Goal: Task Accomplishment & Management: Use online tool/utility

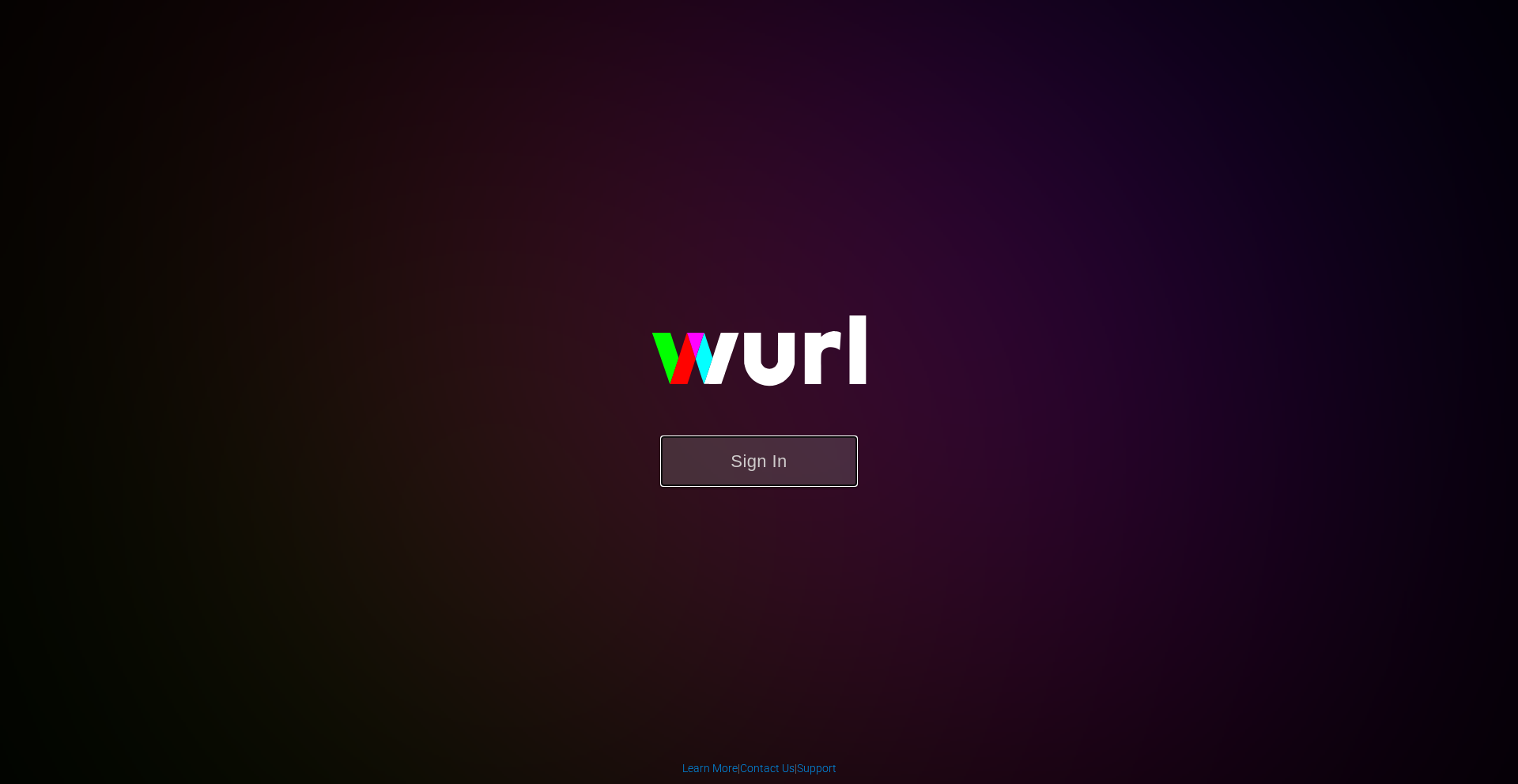
click at [784, 458] on button "Sign In" at bounding box center [759, 461] width 198 height 51
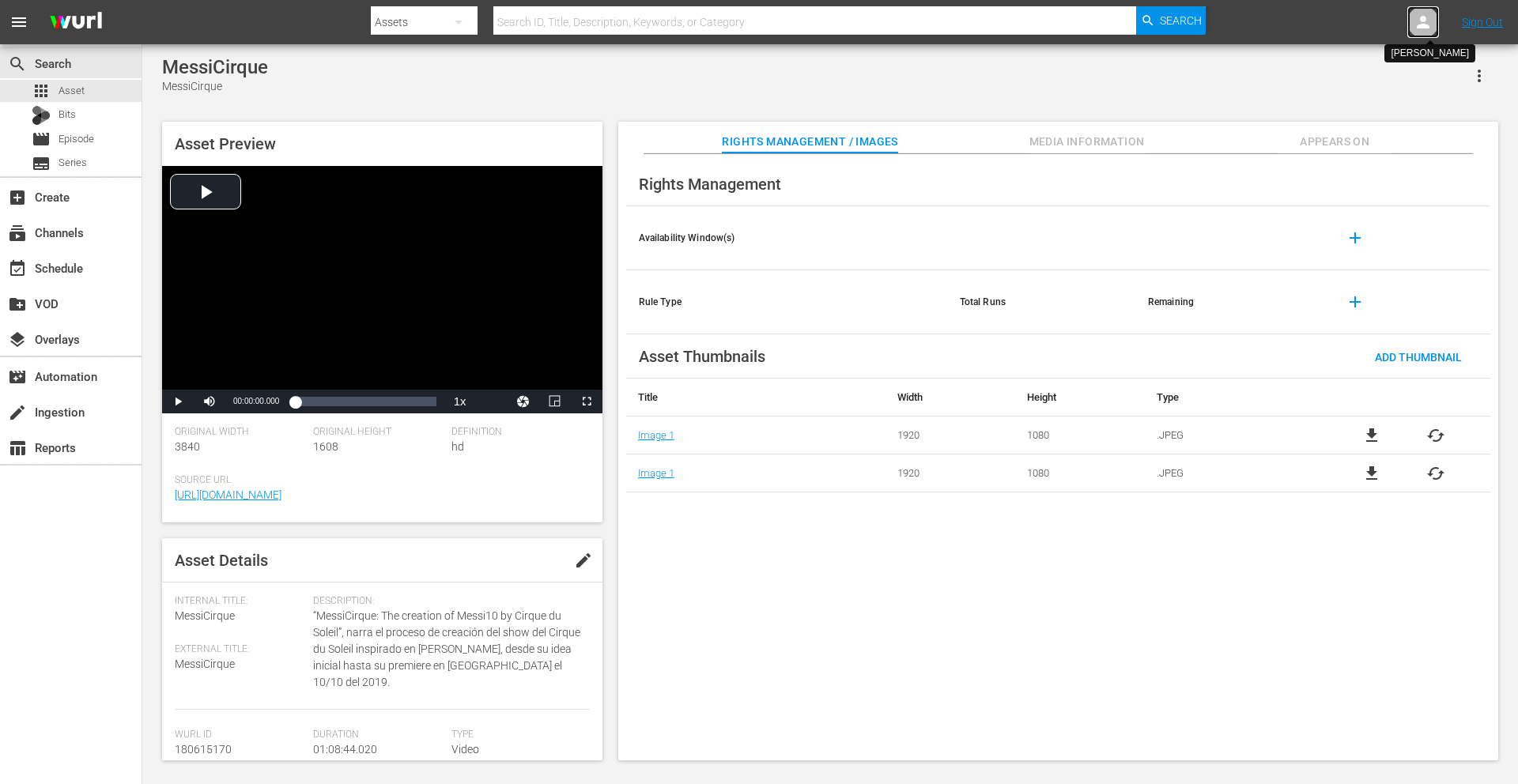
click at [1427, 18] on icon at bounding box center [1422, 22] width 19 height 19
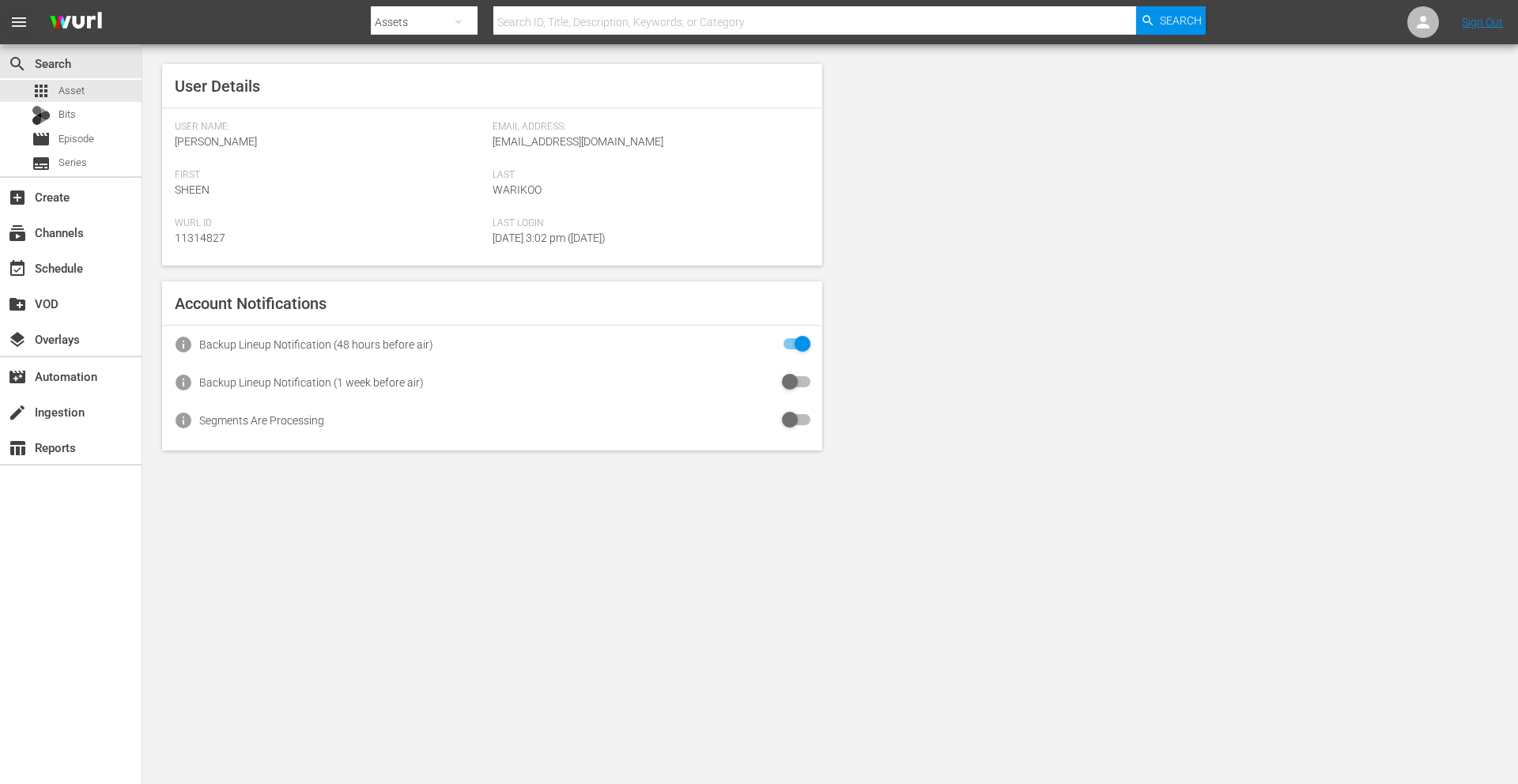
click at [22, 17] on span "menu" at bounding box center [18, 22] width 19 height 19
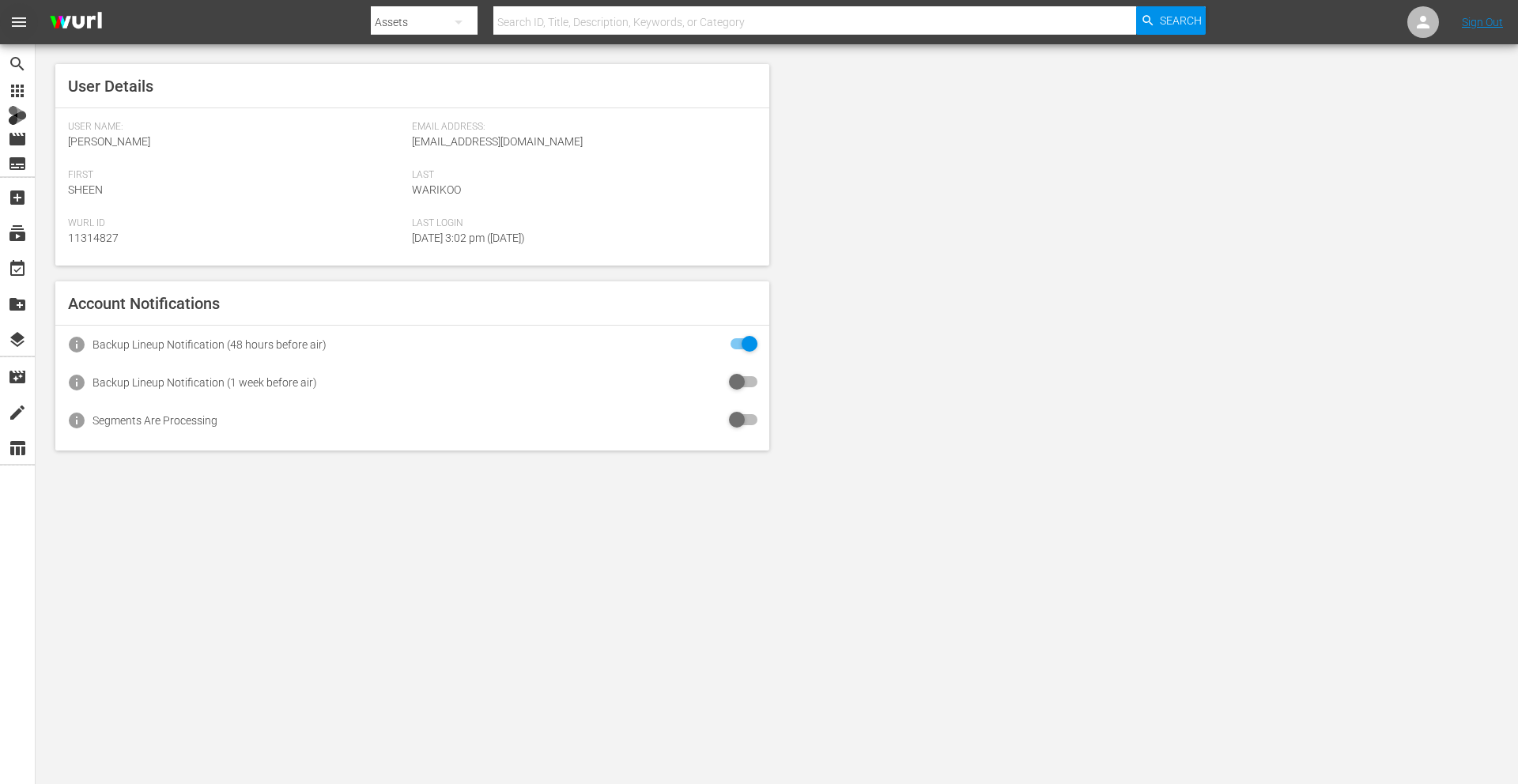
click at [22, 17] on span "menu" at bounding box center [18, 22] width 19 height 19
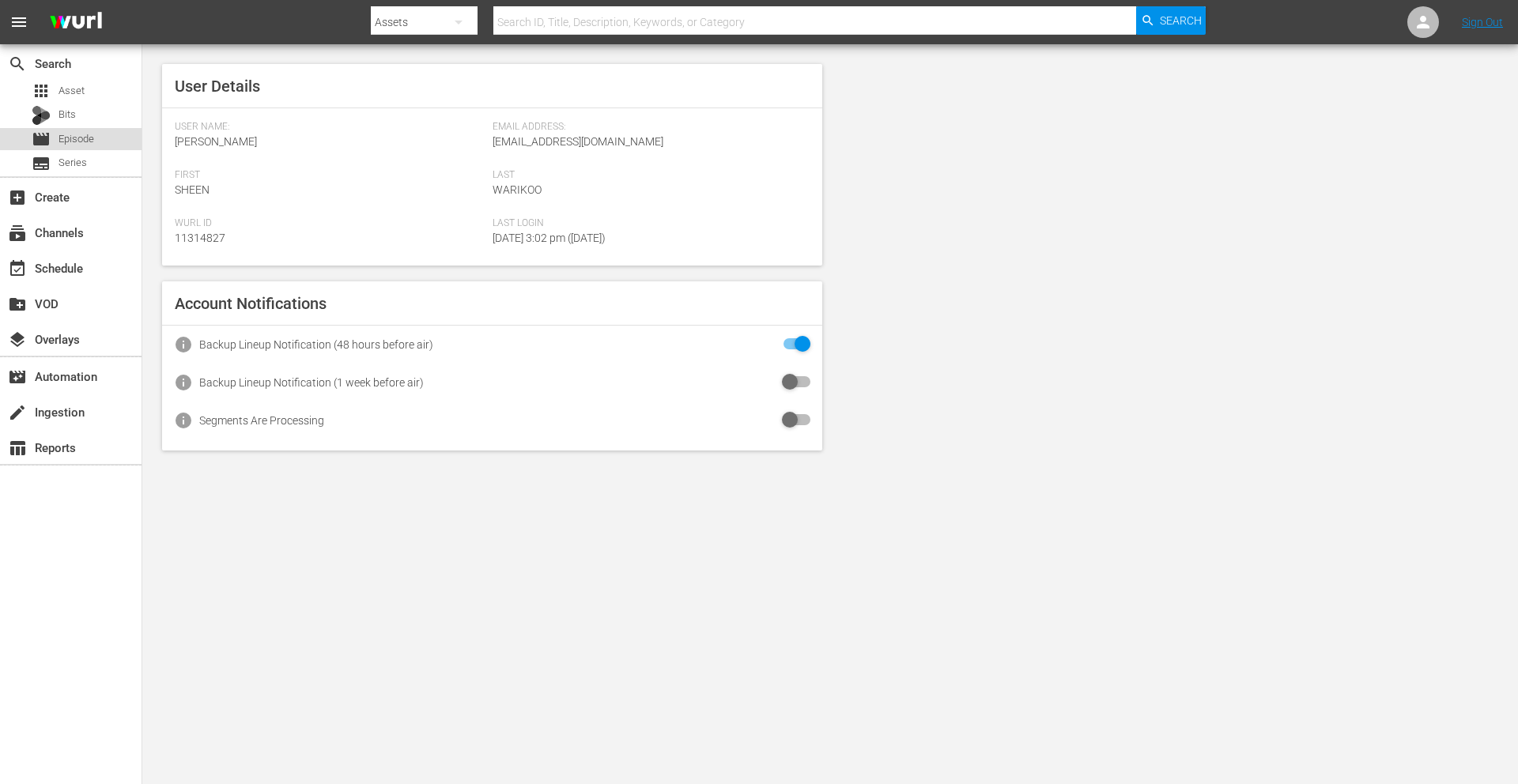
click at [80, 136] on span "Episode" at bounding box center [76, 139] width 36 height 16
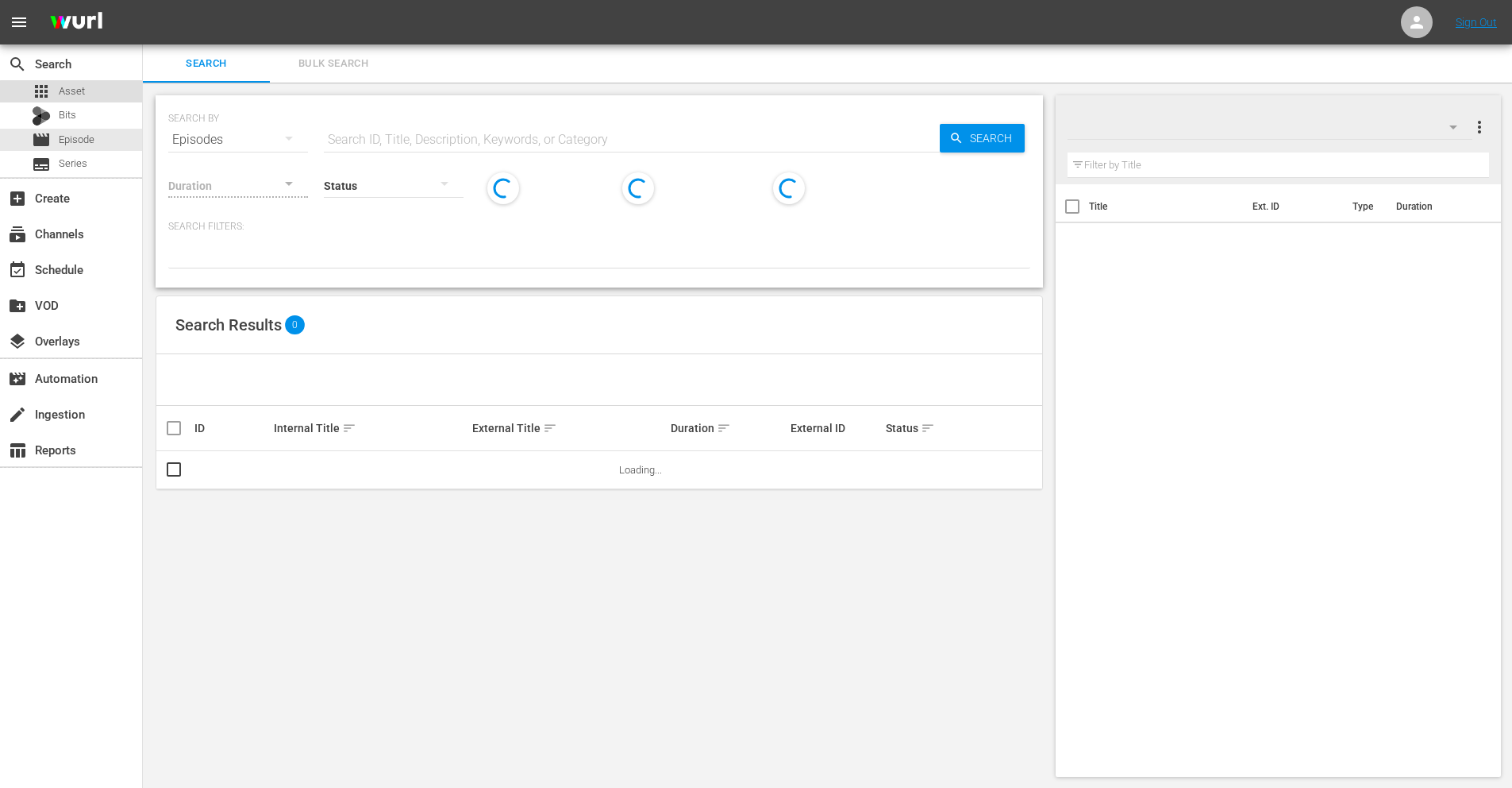
click at [93, 98] on div "apps Asset" at bounding box center [71, 91] width 142 height 23
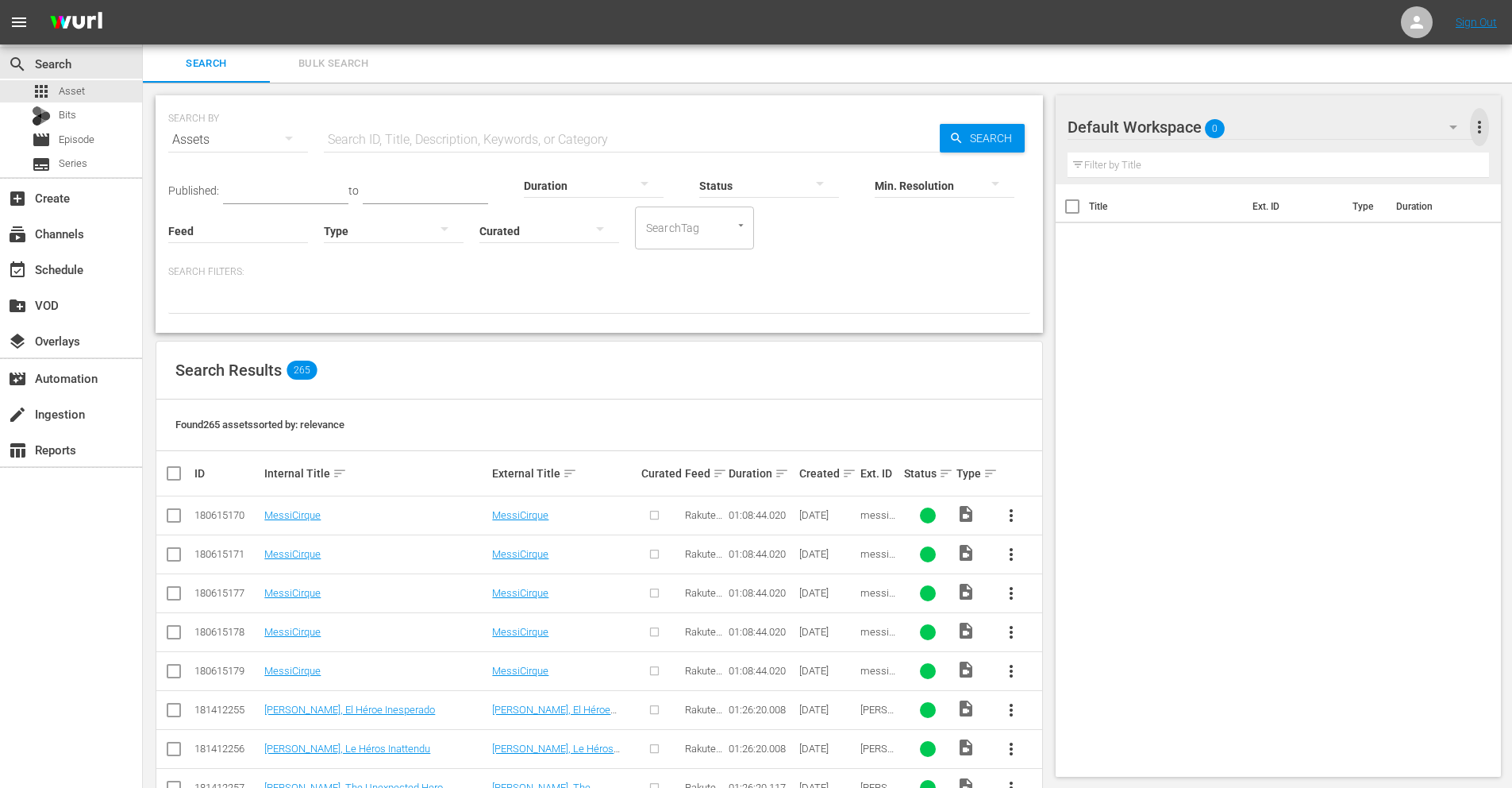
click at [1479, 126] on span "more_vert" at bounding box center [1479, 127] width 19 height 19
click at [1478, 125] on span "more_vert" at bounding box center [1479, 127] width 19 height 19
click at [78, 274] on div "event_available Schedule" at bounding box center [44, 266] width 89 height 14
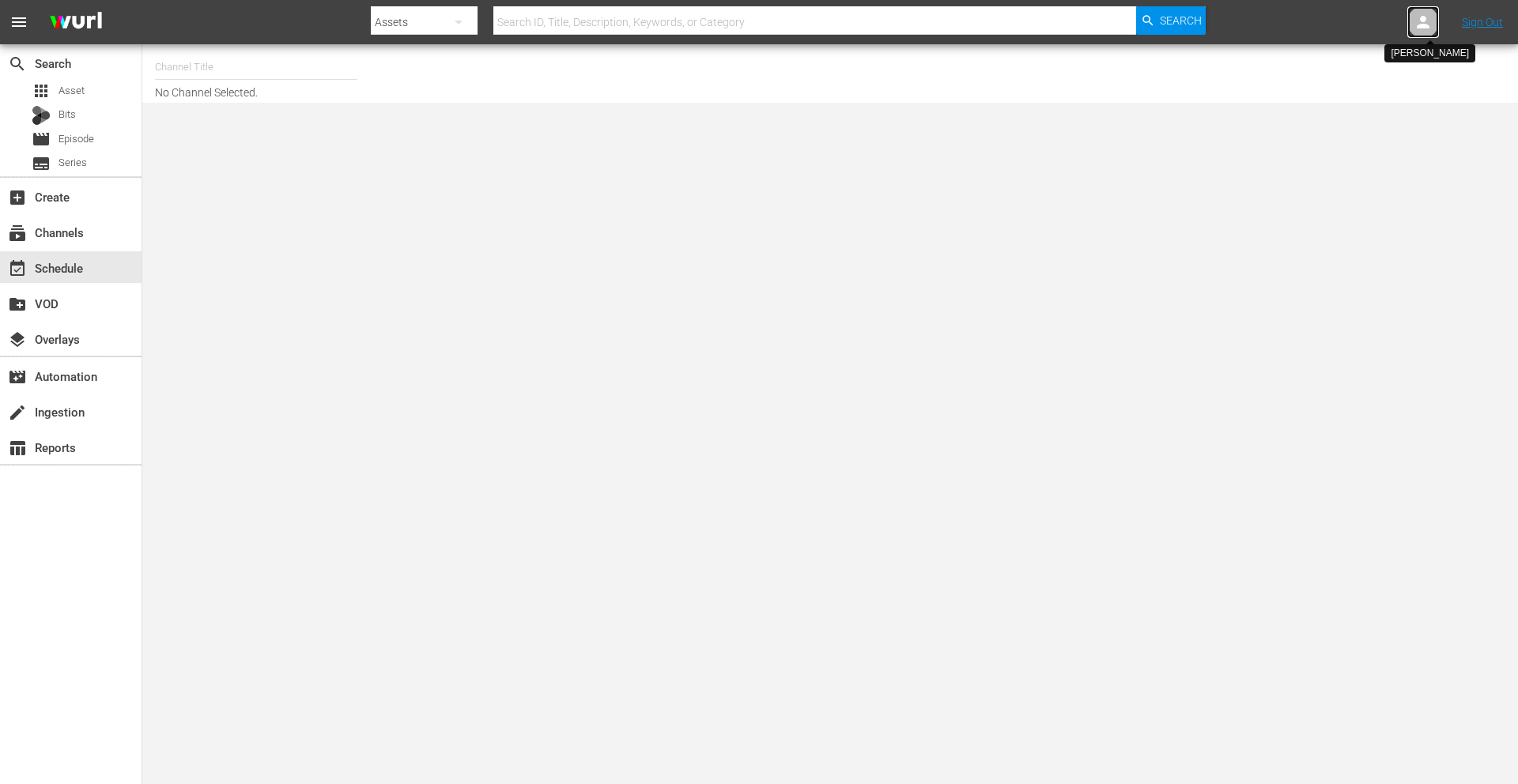
click at [1418, 21] on icon at bounding box center [1422, 22] width 19 height 19
